Goal: Information Seeking & Learning: Find specific page/section

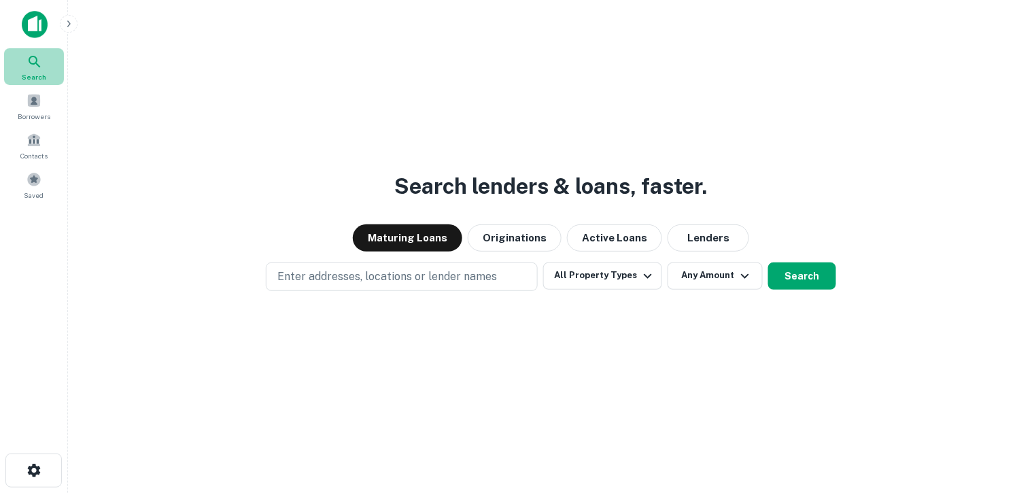
click at [41, 63] on icon at bounding box center [35, 62] width 16 height 16
click at [44, 22] on img at bounding box center [35, 24] width 26 height 27
click at [71, 22] on icon "button" at bounding box center [68, 23] width 11 height 11
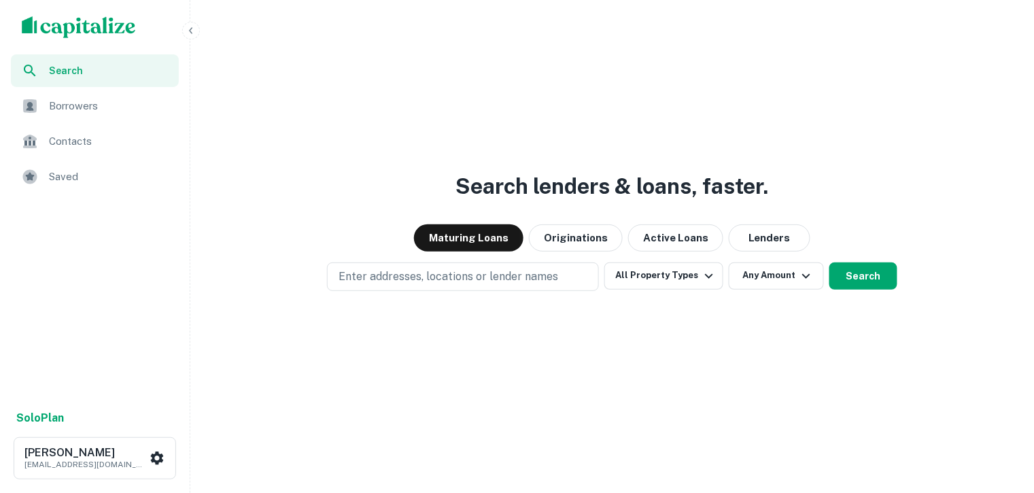
click at [89, 176] on span "Saved" at bounding box center [110, 177] width 122 height 16
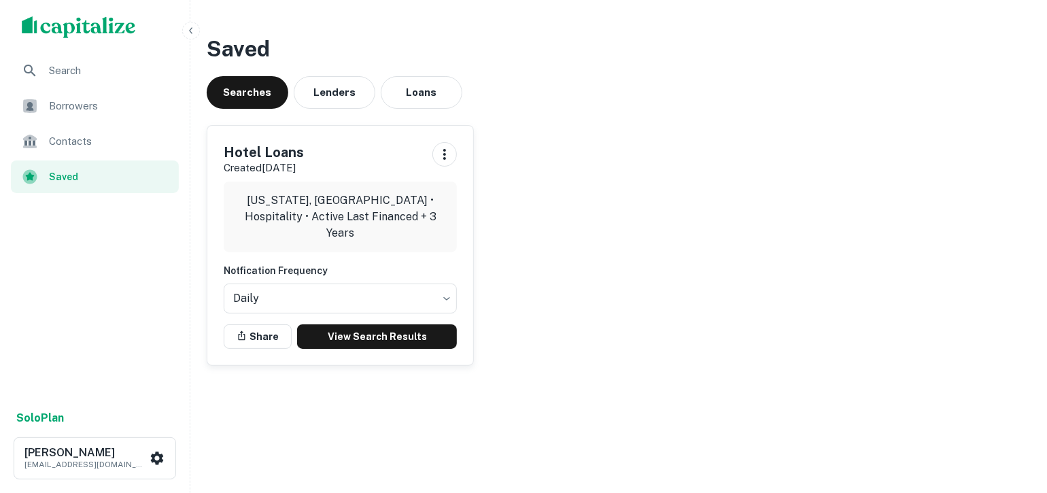
click at [87, 68] on span "Search" at bounding box center [110, 71] width 122 height 16
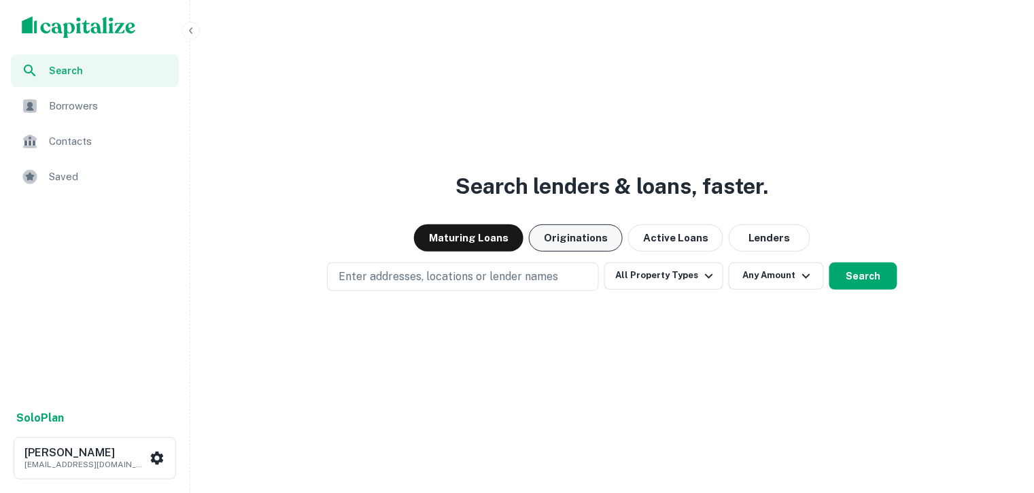
click at [586, 234] on button "Originations" at bounding box center [576, 237] width 94 height 27
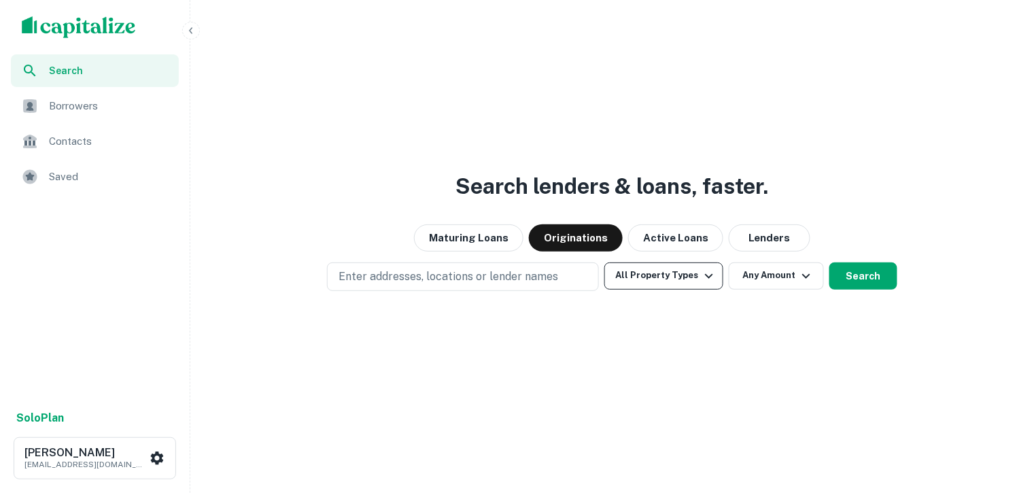
click at [673, 277] on button "All Property Types" at bounding box center [663, 275] width 118 height 27
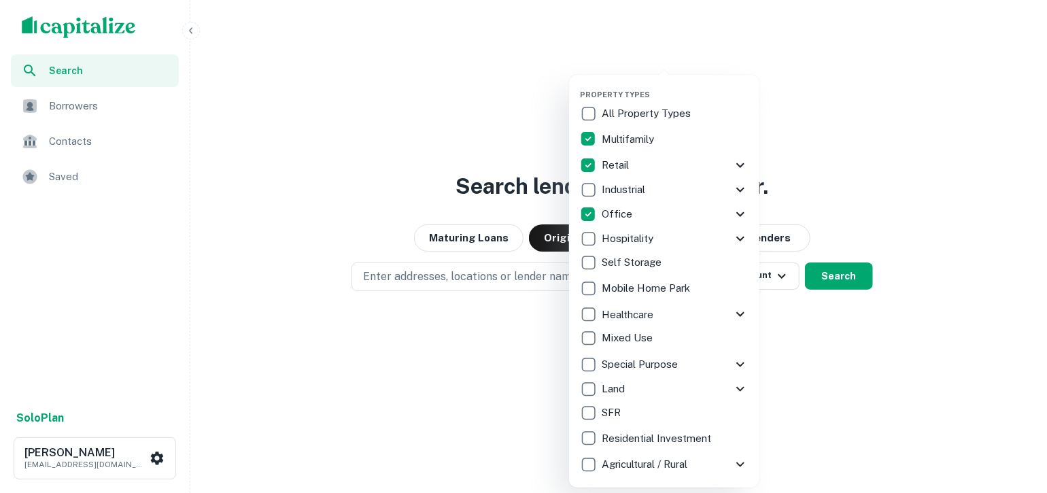
click at [870, 371] on div at bounding box center [523, 246] width 1047 height 493
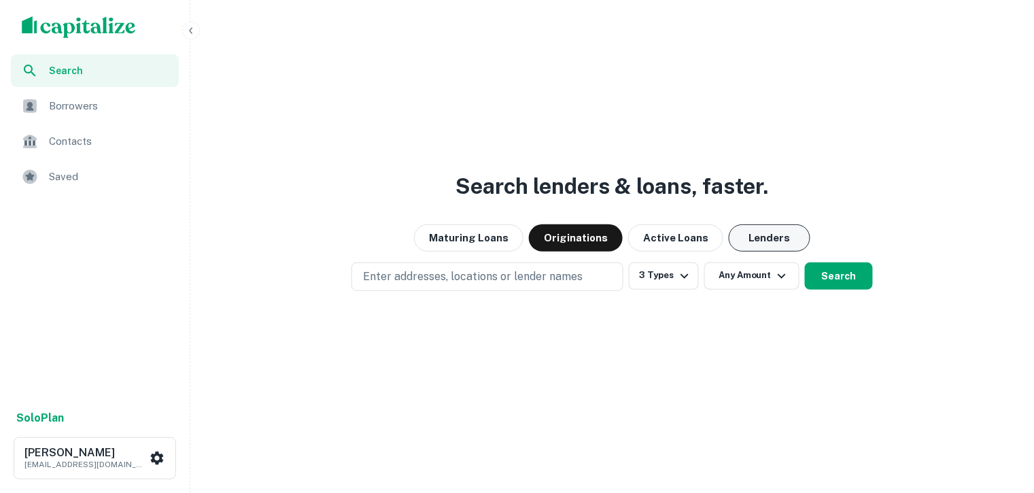
click at [776, 232] on button "Lenders" at bounding box center [770, 237] width 82 height 27
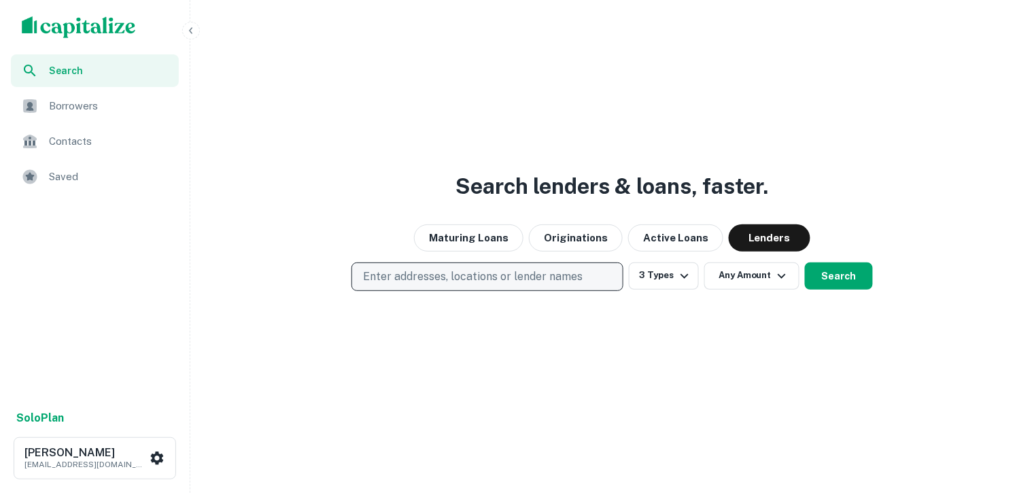
click at [512, 273] on p "Enter addresses, locations or lender names" at bounding box center [473, 276] width 220 height 16
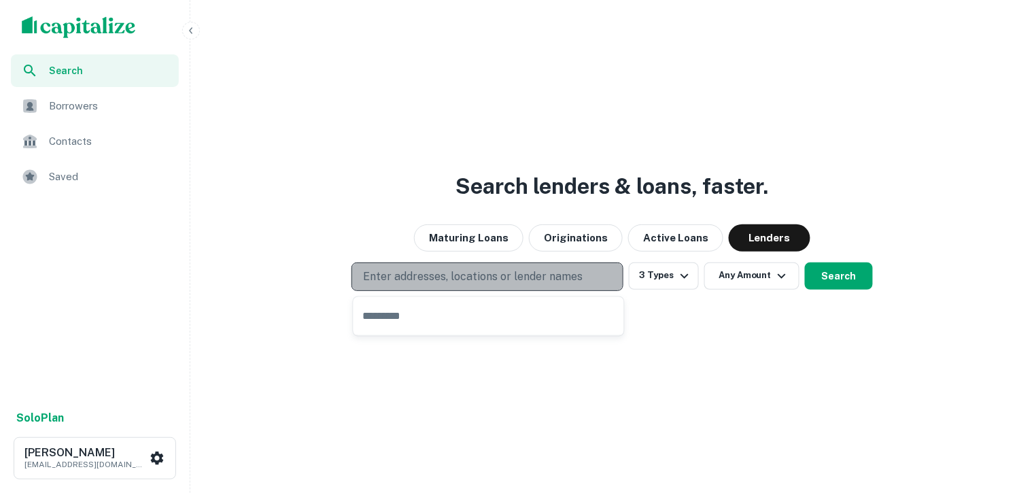
click at [410, 277] on p "Enter addresses, locations or lender names" at bounding box center [473, 276] width 220 height 16
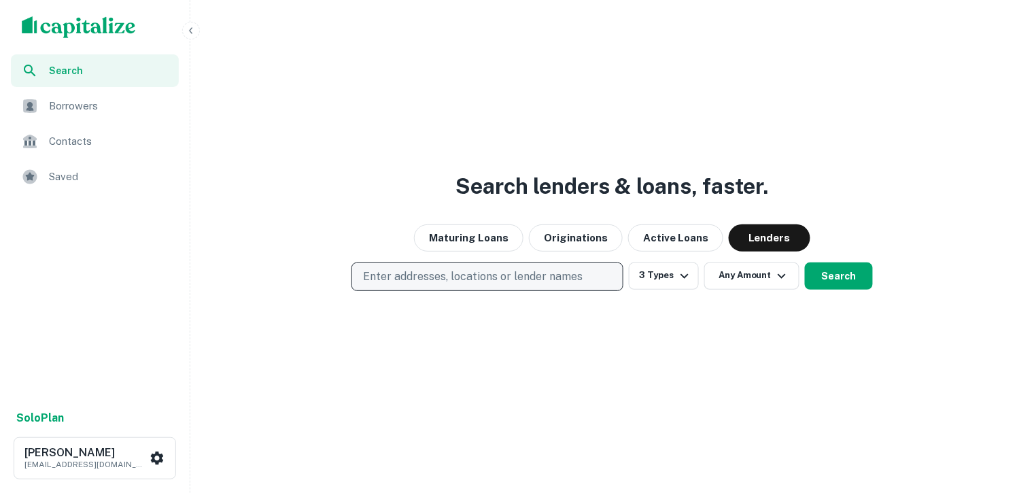
click at [351, 262] on button "Enter addresses, locations or lender names" at bounding box center [487, 276] width 272 height 29
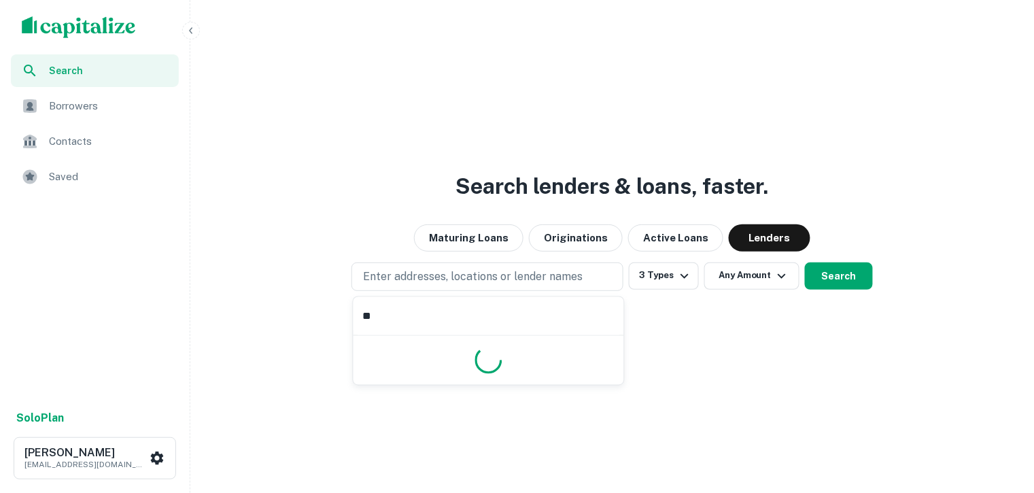
type input "*"
type input "**********"
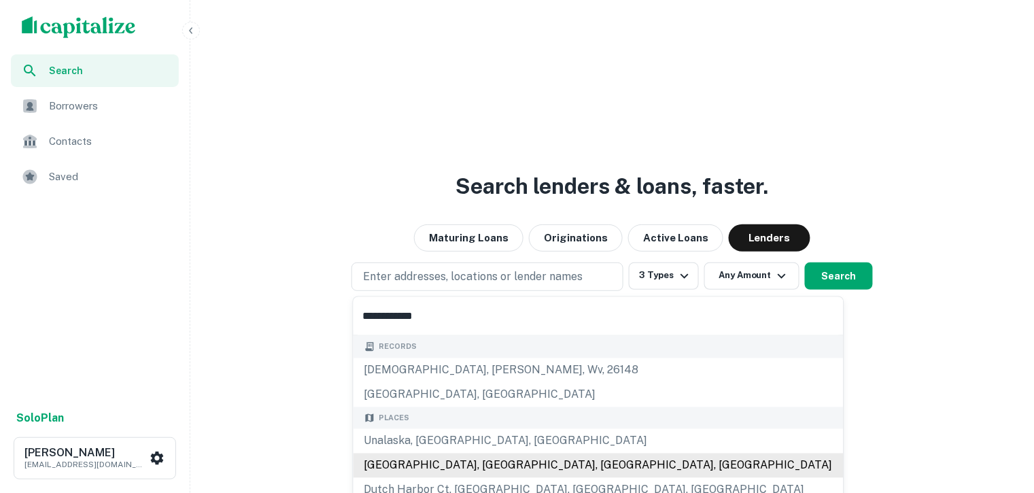
scroll to position [85, 0]
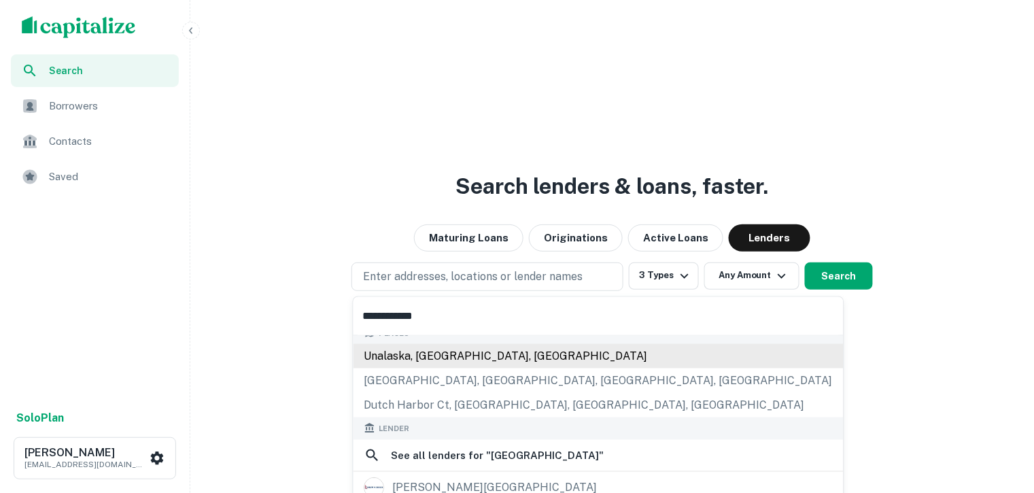
click at [436, 357] on div "Unalaska, AK, USA" at bounding box center [598, 356] width 490 height 24
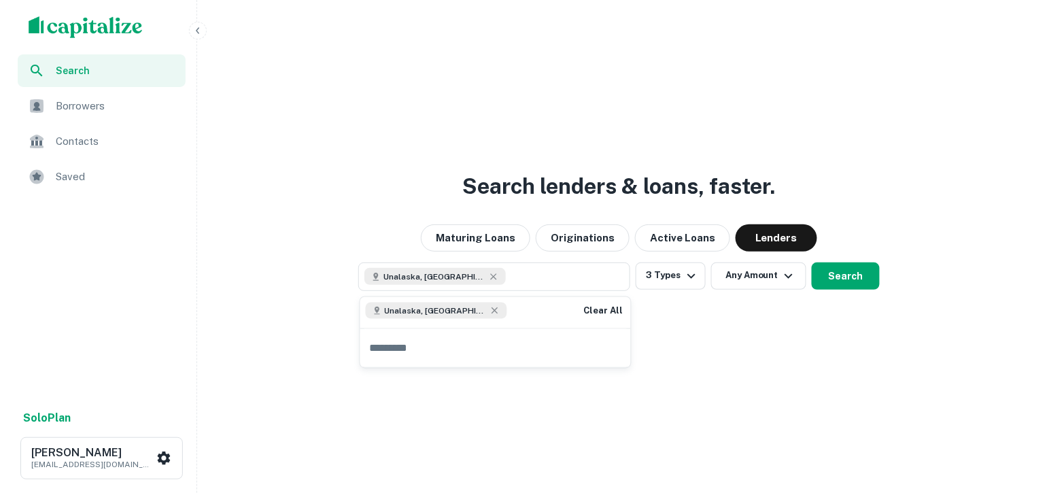
scroll to position [0, 0]
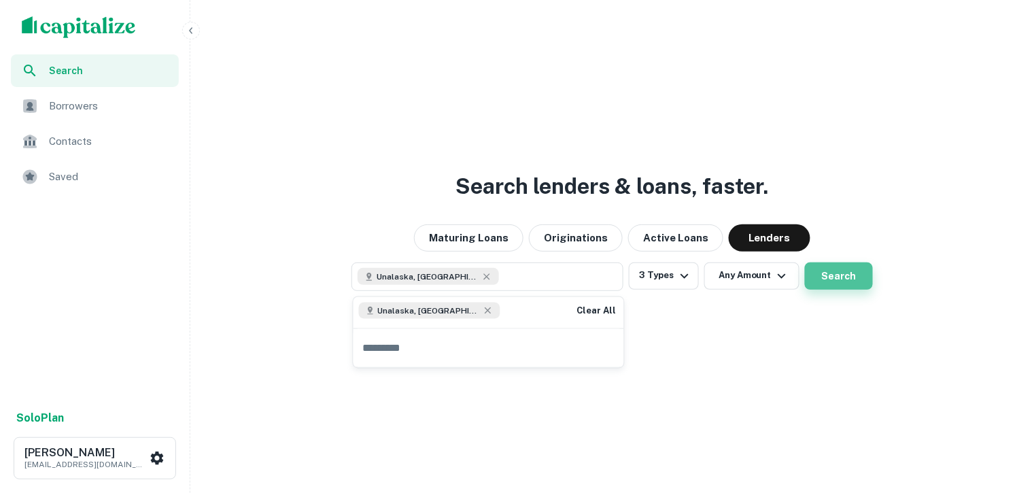
click at [828, 275] on button "Search" at bounding box center [839, 275] width 68 height 27
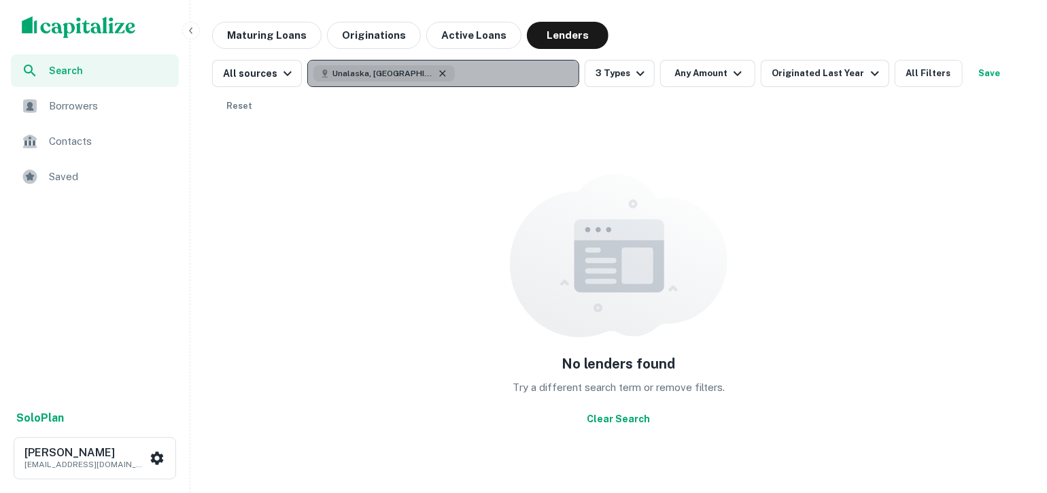
click at [440, 71] on icon "button" at bounding box center [443, 73] width 6 height 6
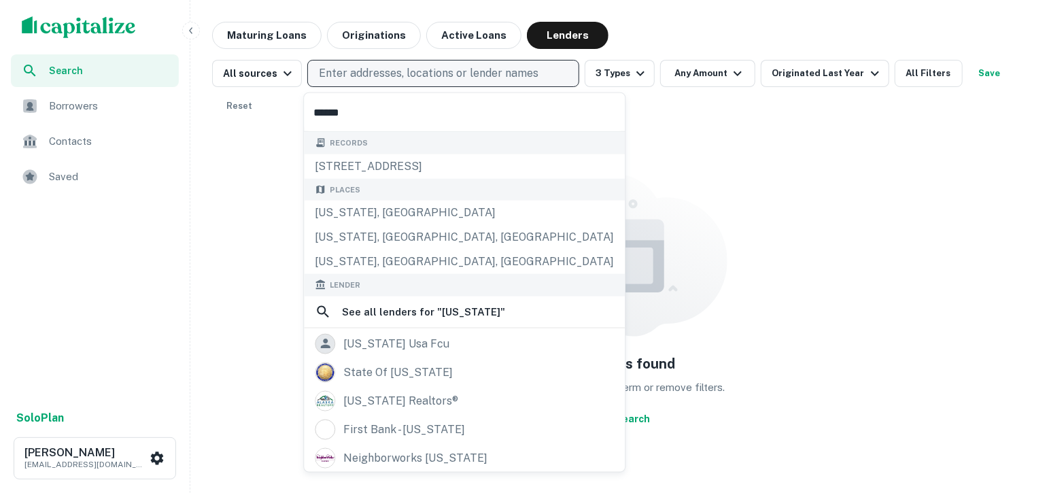
type input "******"
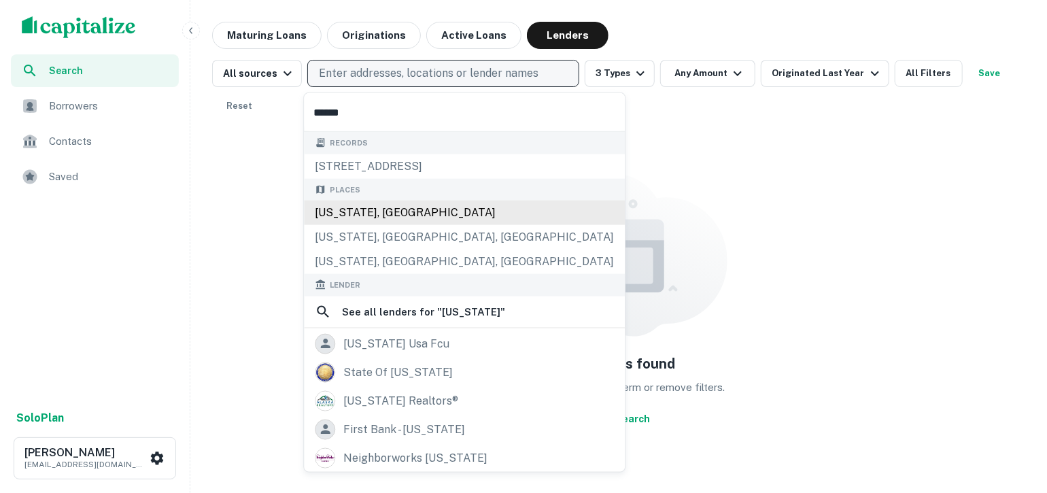
click at [362, 213] on div "Alaska, USA" at bounding box center [464, 212] width 321 height 24
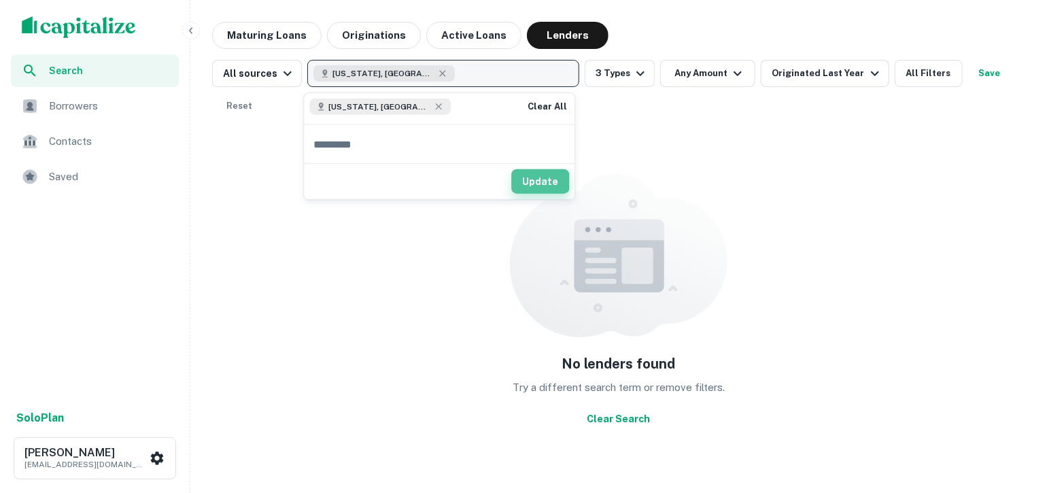
click at [540, 177] on button "Update" at bounding box center [540, 181] width 58 height 24
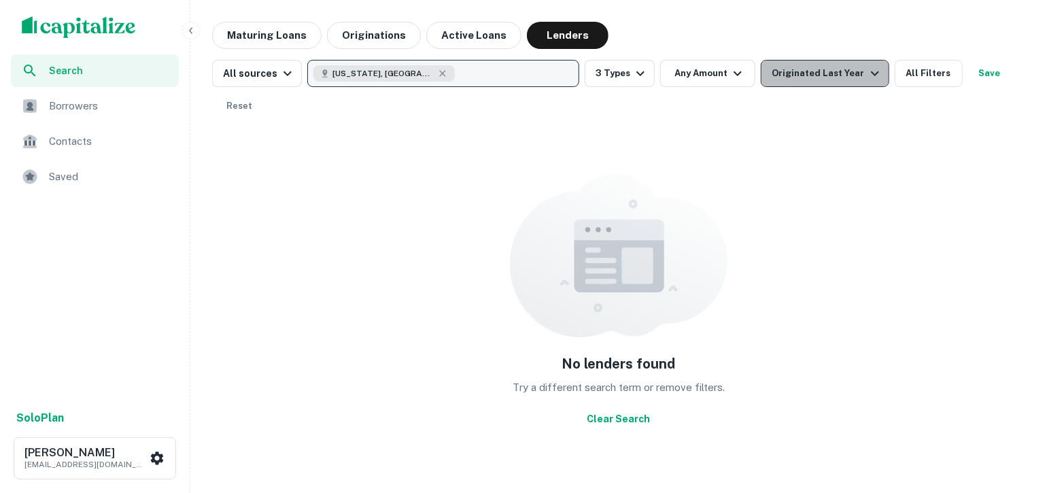
click at [845, 69] on div "Originated Last Year" at bounding box center [826, 73] width 111 height 16
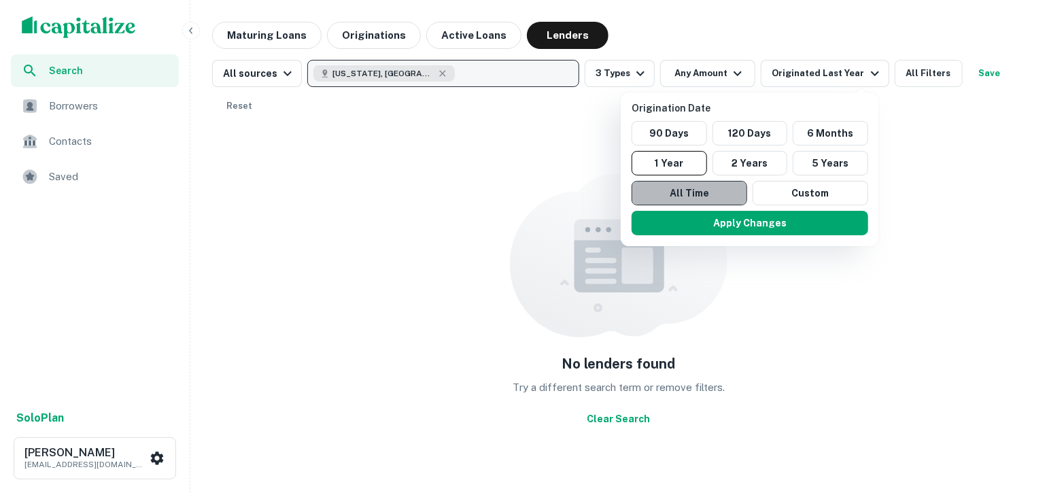
click at [703, 193] on button "All Time" at bounding box center [689, 193] width 116 height 24
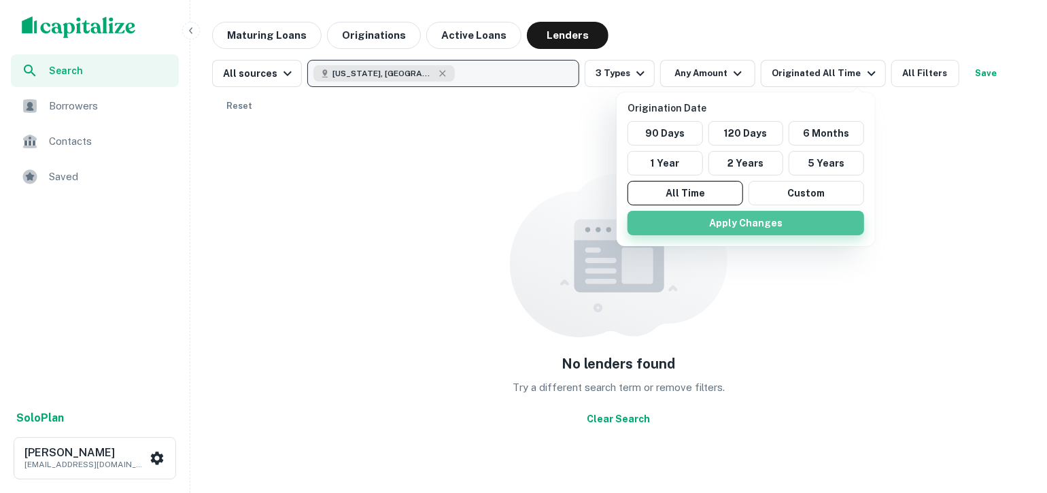
click at [731, 217] on button "Apply Changes" at bounding box center [745, 223] width 237 height 24
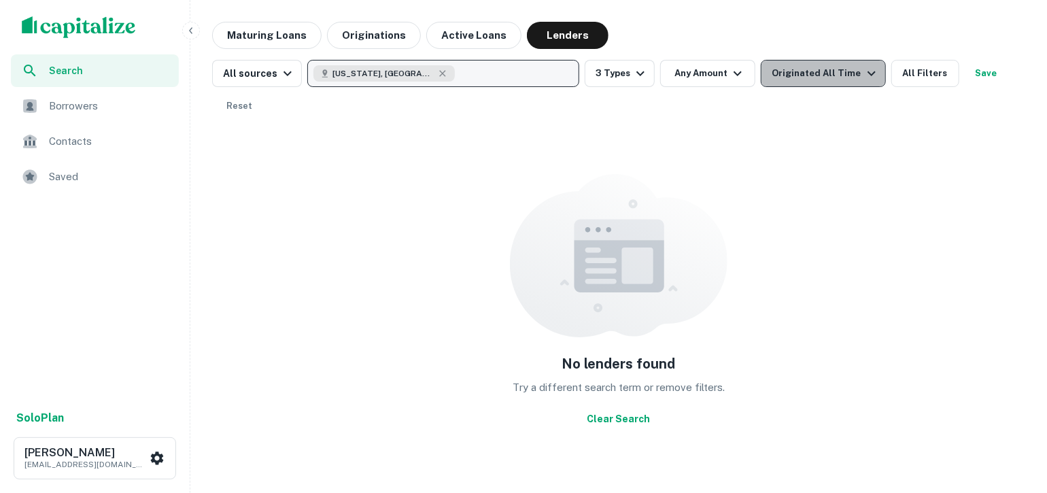
click at [863, 73] on icon "button" at bounding box center [871, 73] width 16 height 16
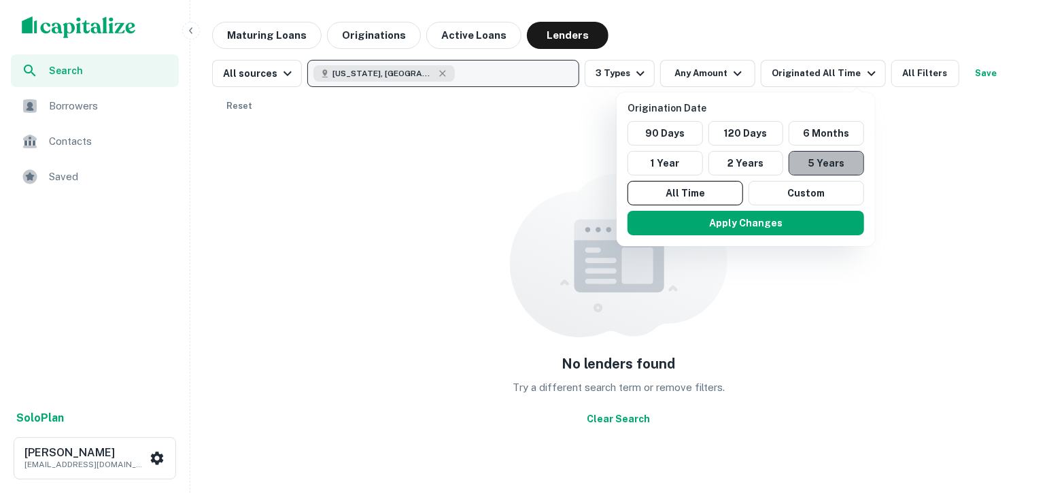
click at [814, 166] on button "5 Years" at bounding box center [825, 163] width 75 height 24
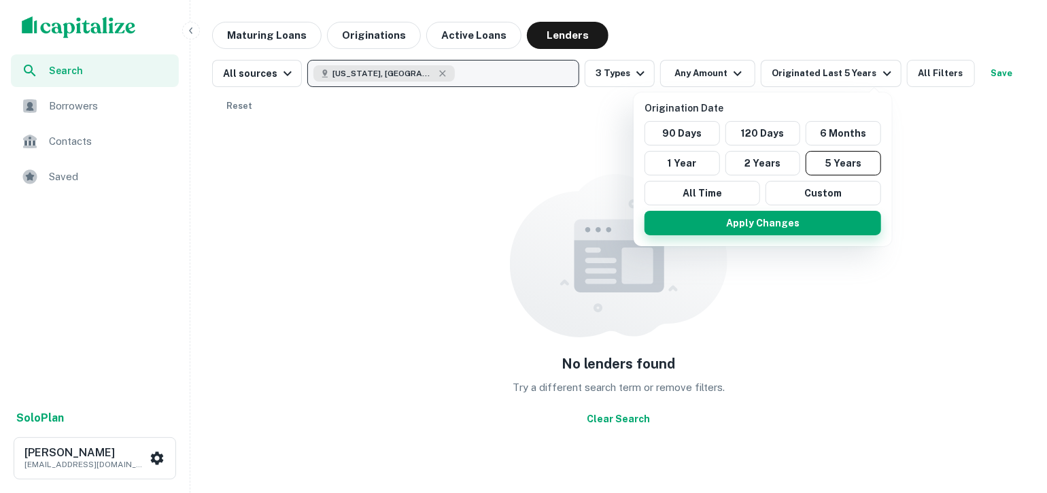
click at [776, 216] on button "Apply Changes" at bounding box center [762, 223] width 237 height 24
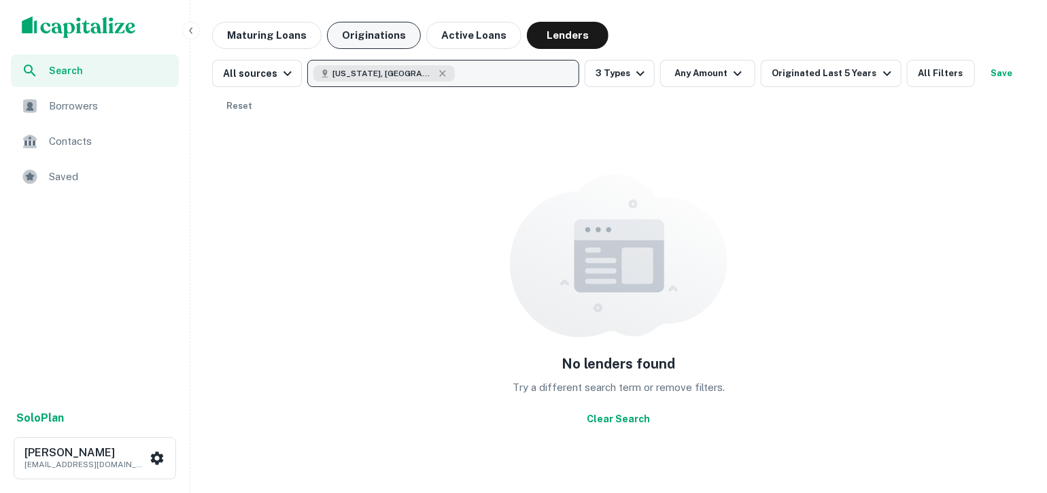
click at [367, 37] on button "Originations" at bounding box center [374, 35] width 94 height 27
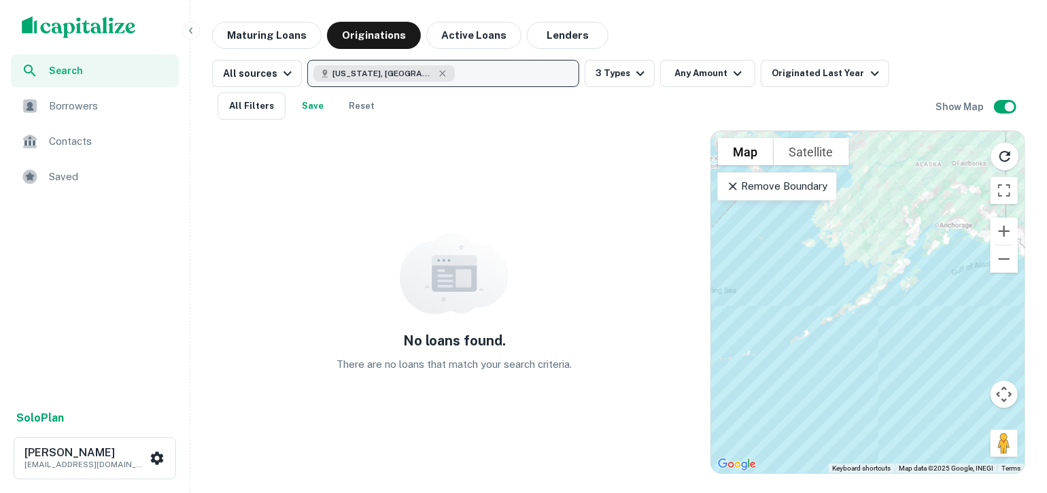
drag, startPoint x: 913, startPoint y: 301, endPoint x: 927, endPoint y: 373, distance: 73.4
click at [927, 373] on div at bounding box center [867, 302] width 313 height 342
click at [1002, 192] on button "Toggle fullscreen view" at bounding box center [1003, 190] width 27 height 27
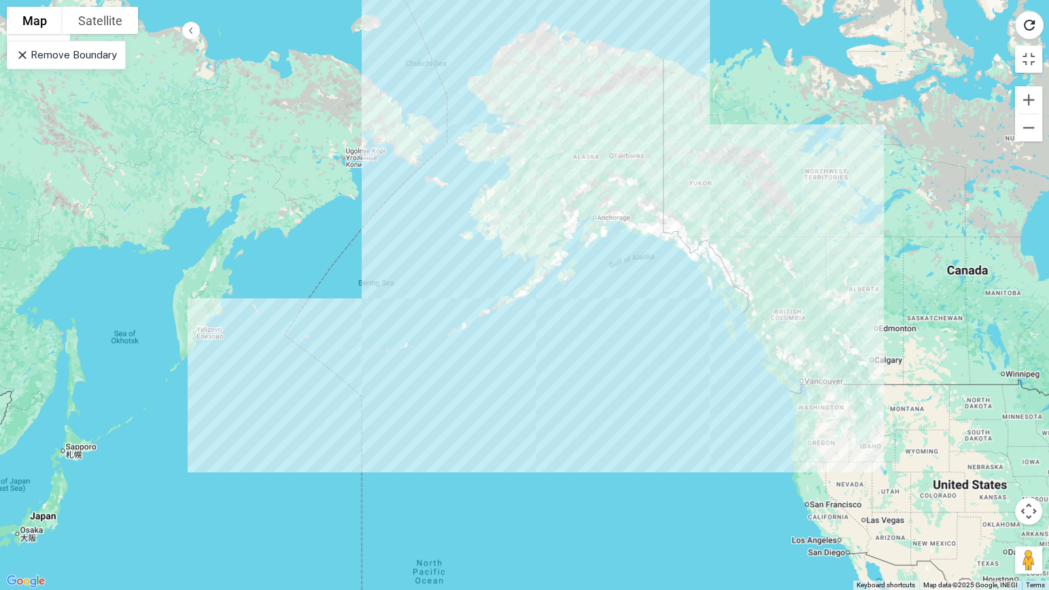
click at [81, 52] on p "Remove Boundary" at bounding box center [66, 55] width 101 height 16
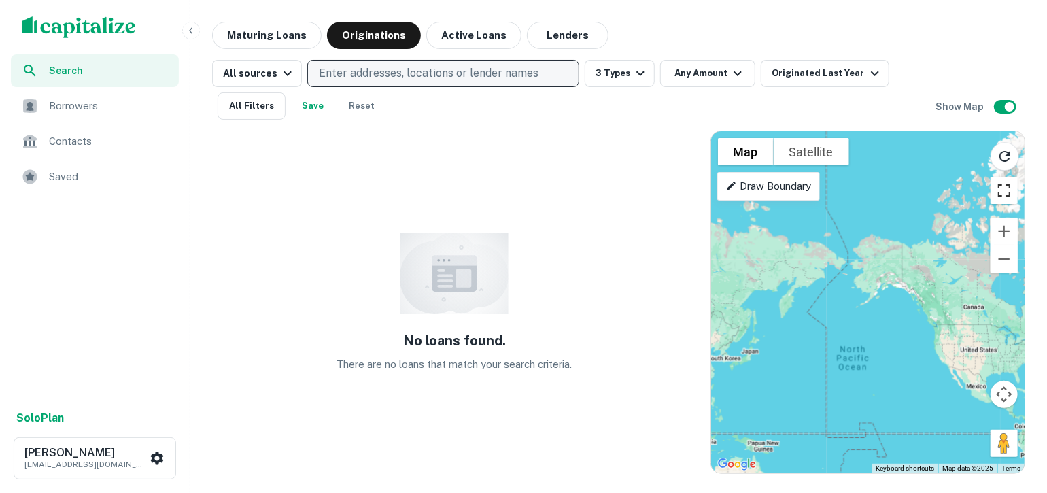
click at [994, 190] on button "Toggle fullscreen view" at bounding box center [1003, 190] width 27 height 27
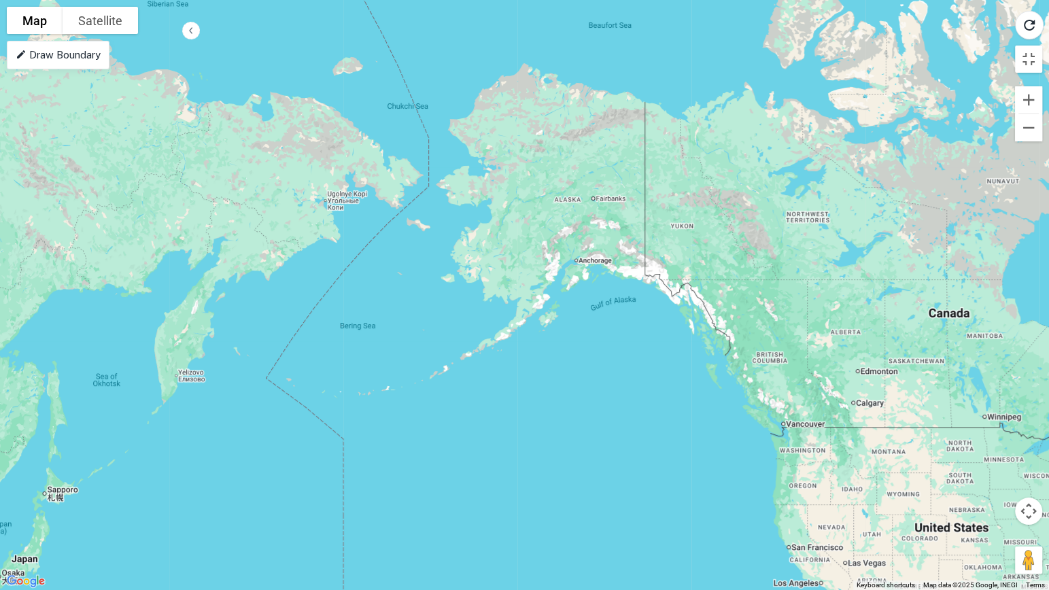
drag, startPoint x: 475, startPoint y: 286, endPoint x: 558, endPoint y: 370, distance: 118.2
click at [558, 370] on div at bounding box center [524, 295] width 1049 height 590
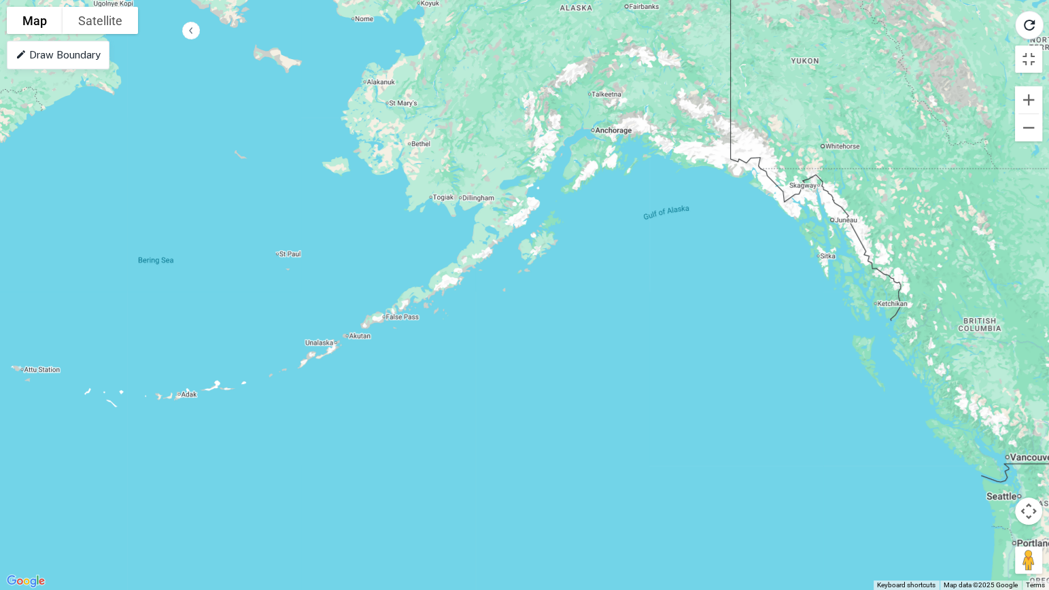
drag, startPoint x: 702, startPoint y: 402, endPoint x: 686, endPoint y: 333, distance: 70.4
click at [686, 333] on div at bounding box center [524, 295] width 1049 height 590
click at [77, 54] on p "Draw Boundary" at bounding box center [58, 55] width 85 height 16
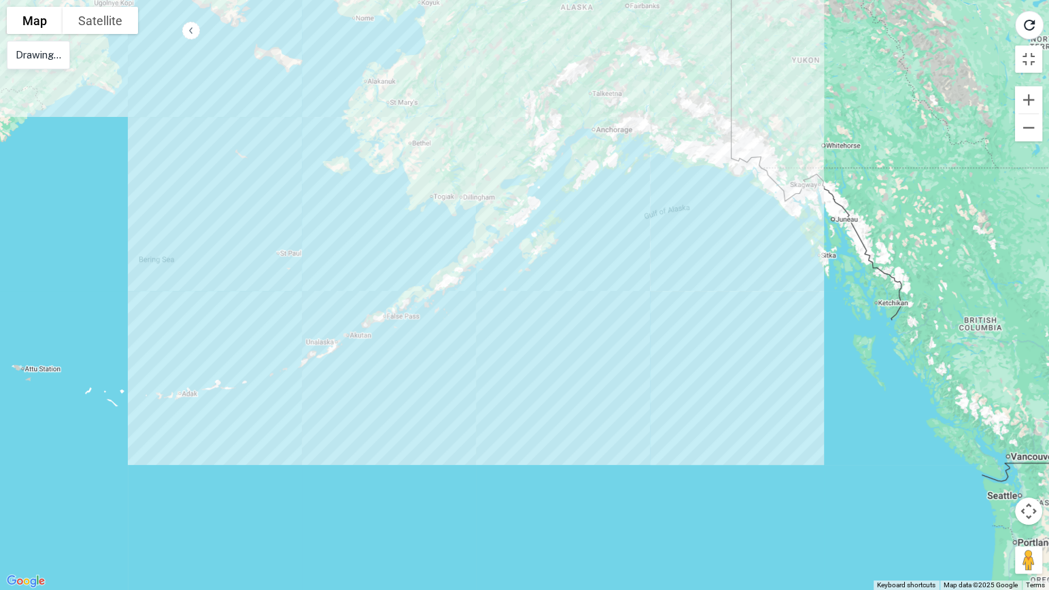
click at [351, 141] on div at bounding box center [524, 295] width 1049 height 590
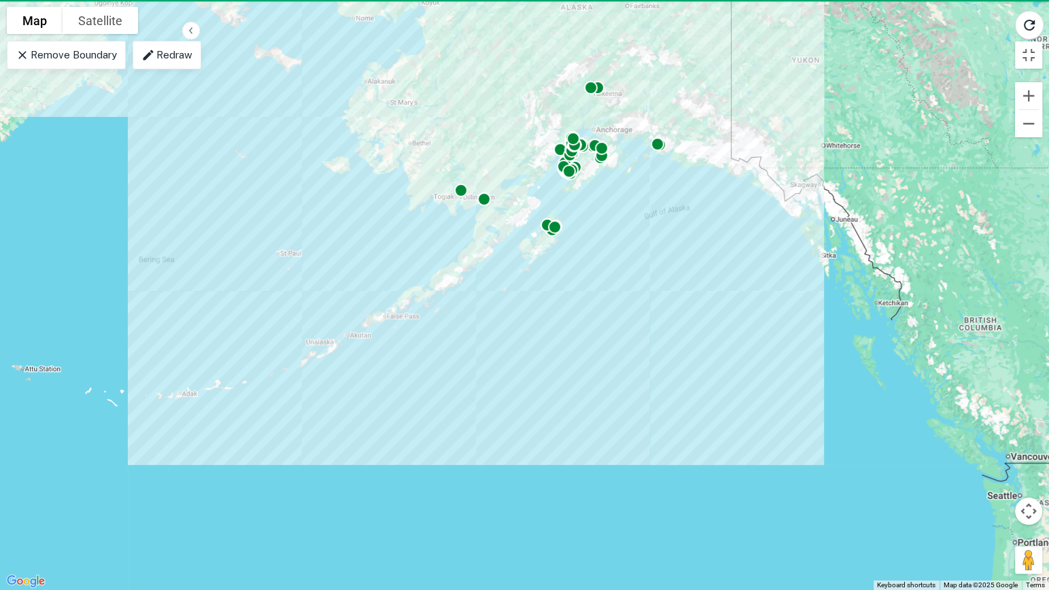
click at [163, 57] on p "Redraw" at bounding box center [166, 55] width 51 height 16
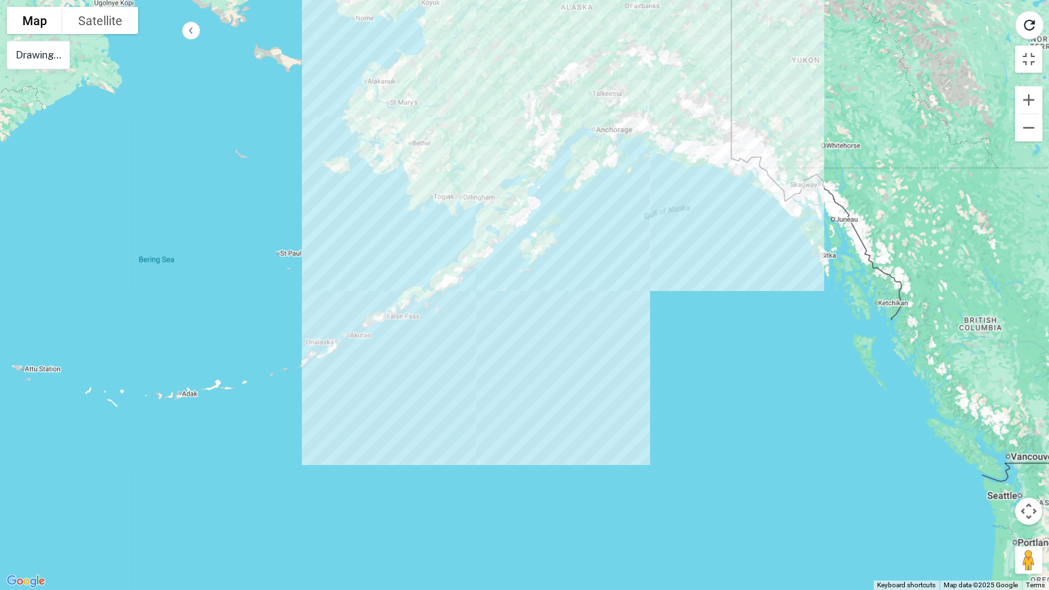
drag, startPoint x: 563, startPoint y: 66, endPoint x: 587, endPoint y: 63, distance: 24.0
click at [587, 63] on div at bounding box center [524, 295] width 1049 height 590
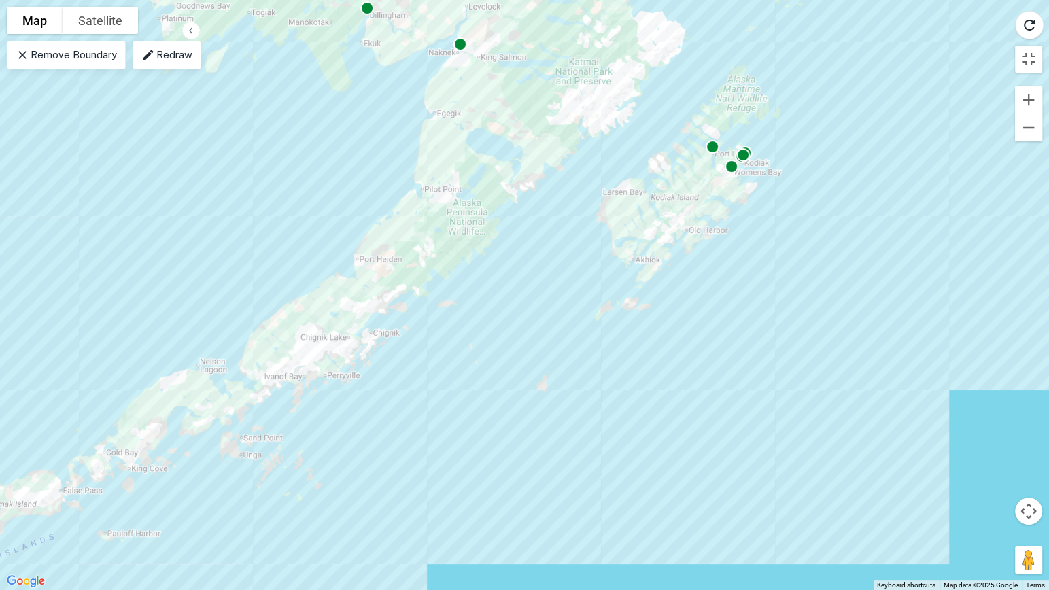
drag, startPoint x: 211, startPoint y: 440, endPoint x: 342, endPoint y: 391, distance: 140.0
click at [342, 391] on div "To activate drag with keyboard, press Alt + Enter. Once in keyboard drag state,…" at bounding box center [524, 295] width 1049 height 590
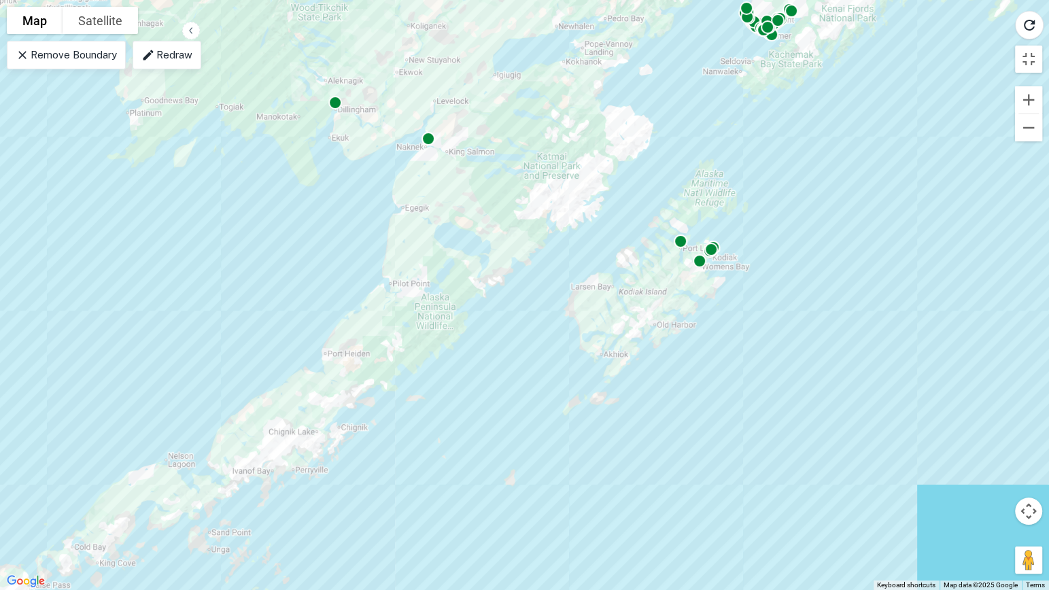
drag, startPoint x: 522, startPoint y: 255, endPoint x: 493, endPoint y: 341, distance: 90.9
click at [493, 341] on div "To activate drag with keyboard, press Alt + Enter. Once in keyboard drag state,…" at bounding box center [524, 295] width 1049 height 590
click at [1024, 56] on button "Toggle fullscreen view" at bounding box center [1028, 59] width 27 height 27
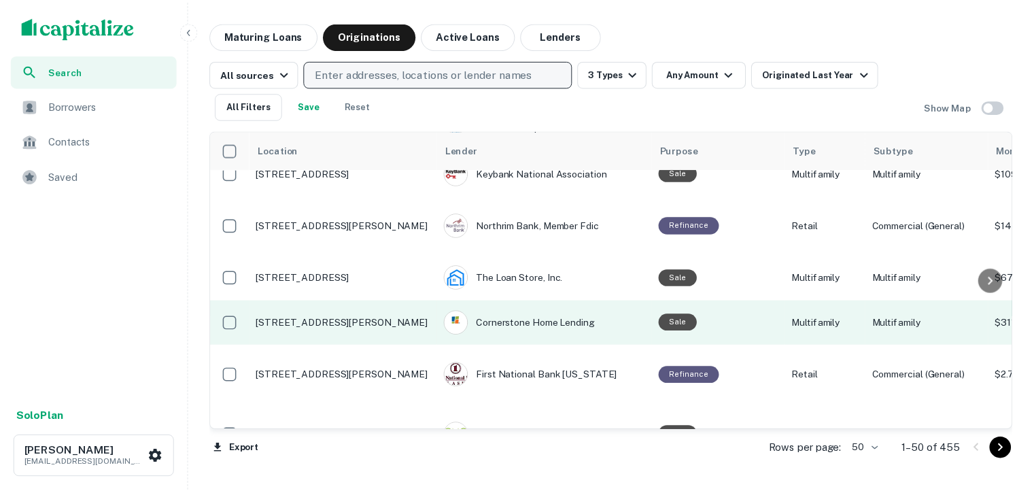
scroll to position [425, 0]
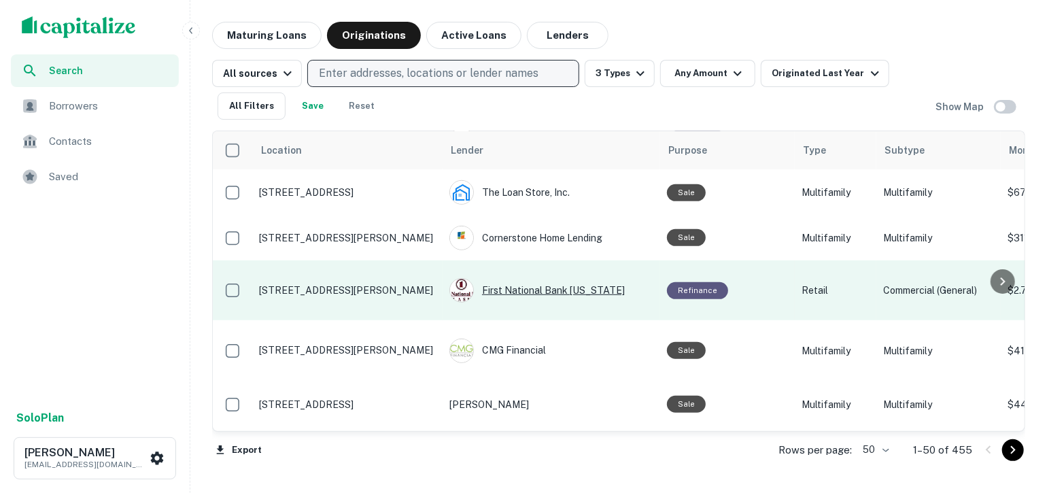
click at [512, 278] on div "First National Bank [US_STATE]" at bounding box center [551, 290] width 204 height 24
